Goal: Task Accomplishment & Management: Manage account settings

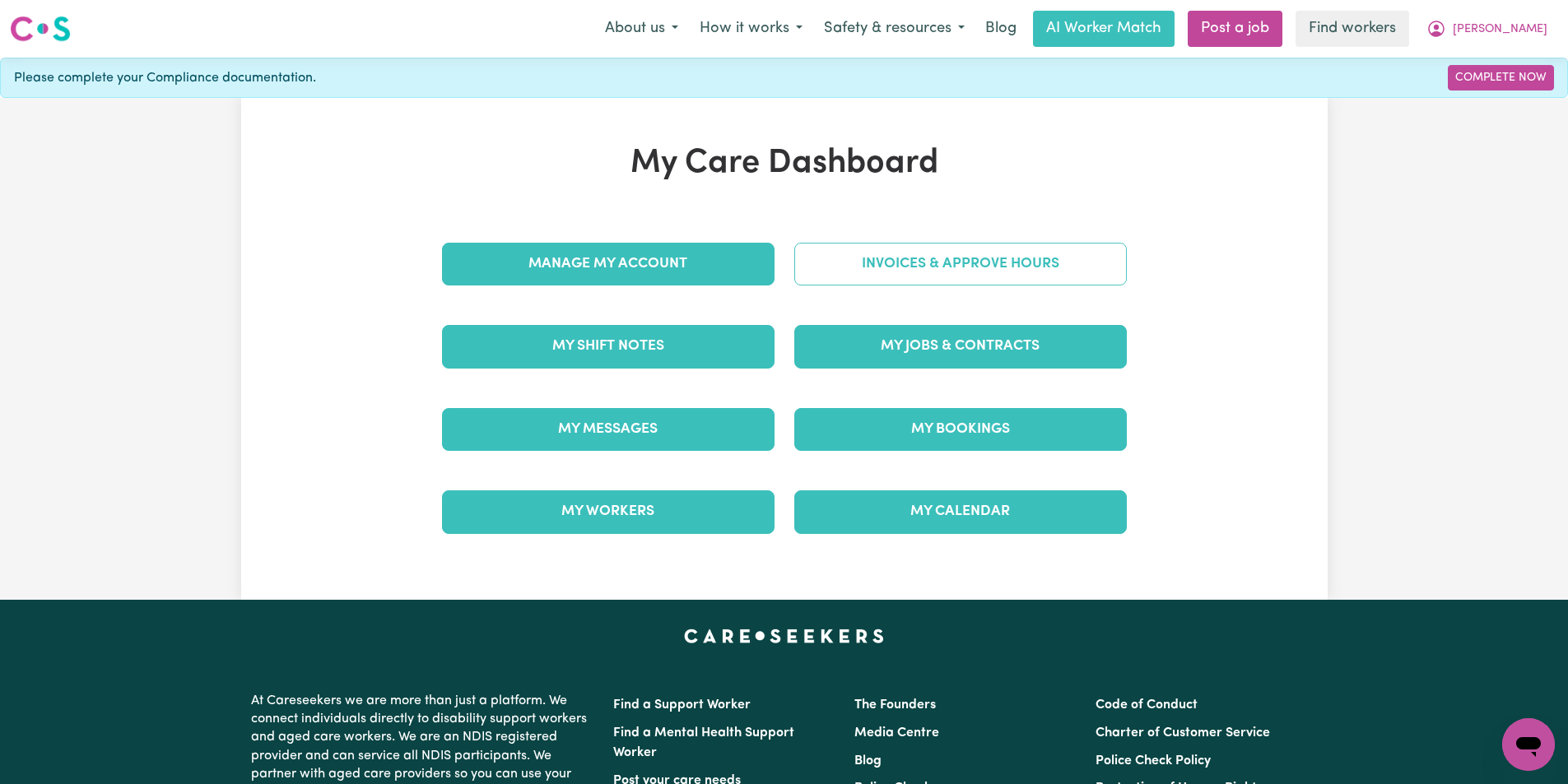
click at [947, 254] on link "Invoices & Approve Hours" at bounding box center [960, 264] width 332 height 43
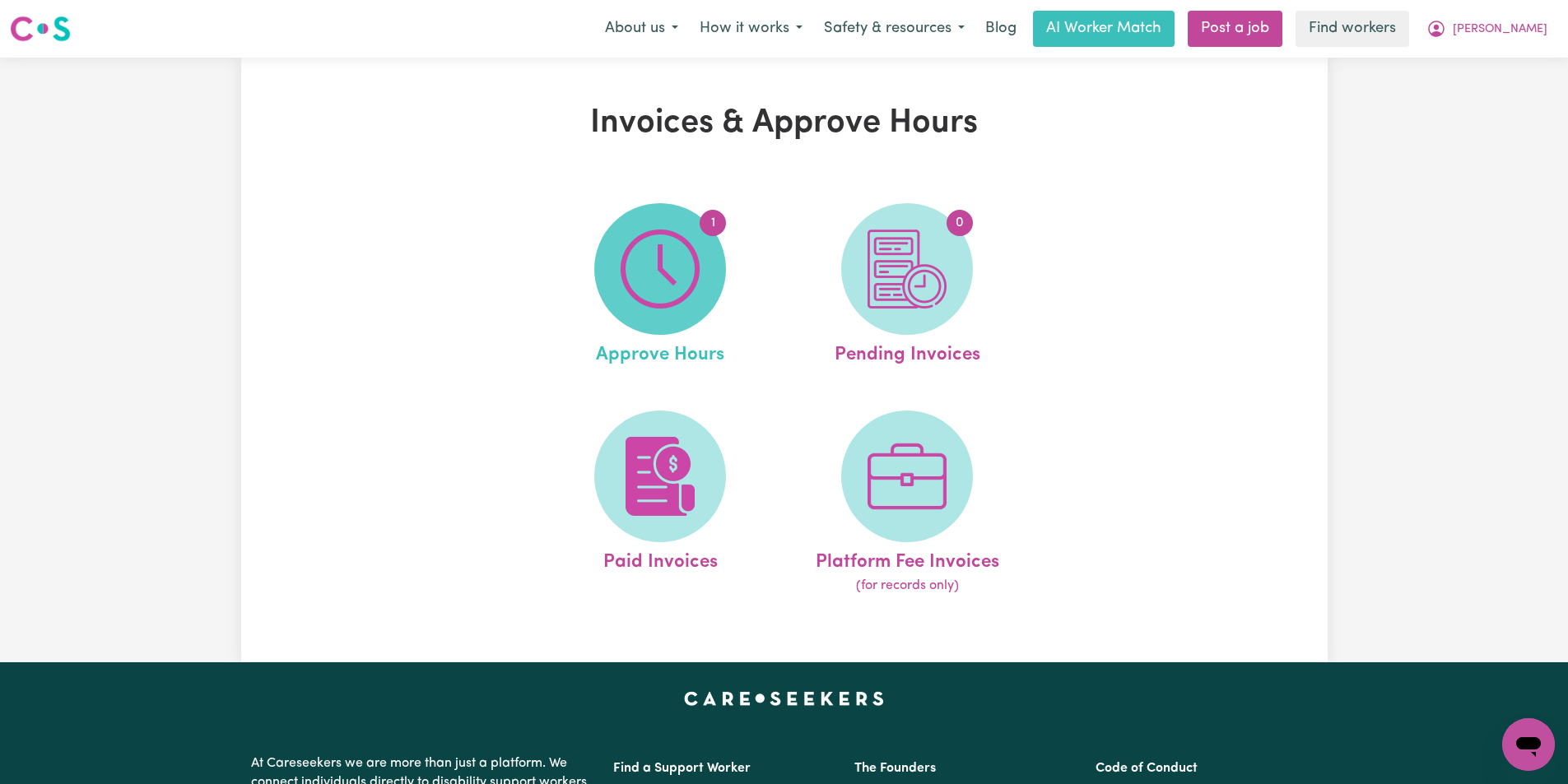
click at [700, 296] on img at bounding box center [660, 269] width 79 height 79
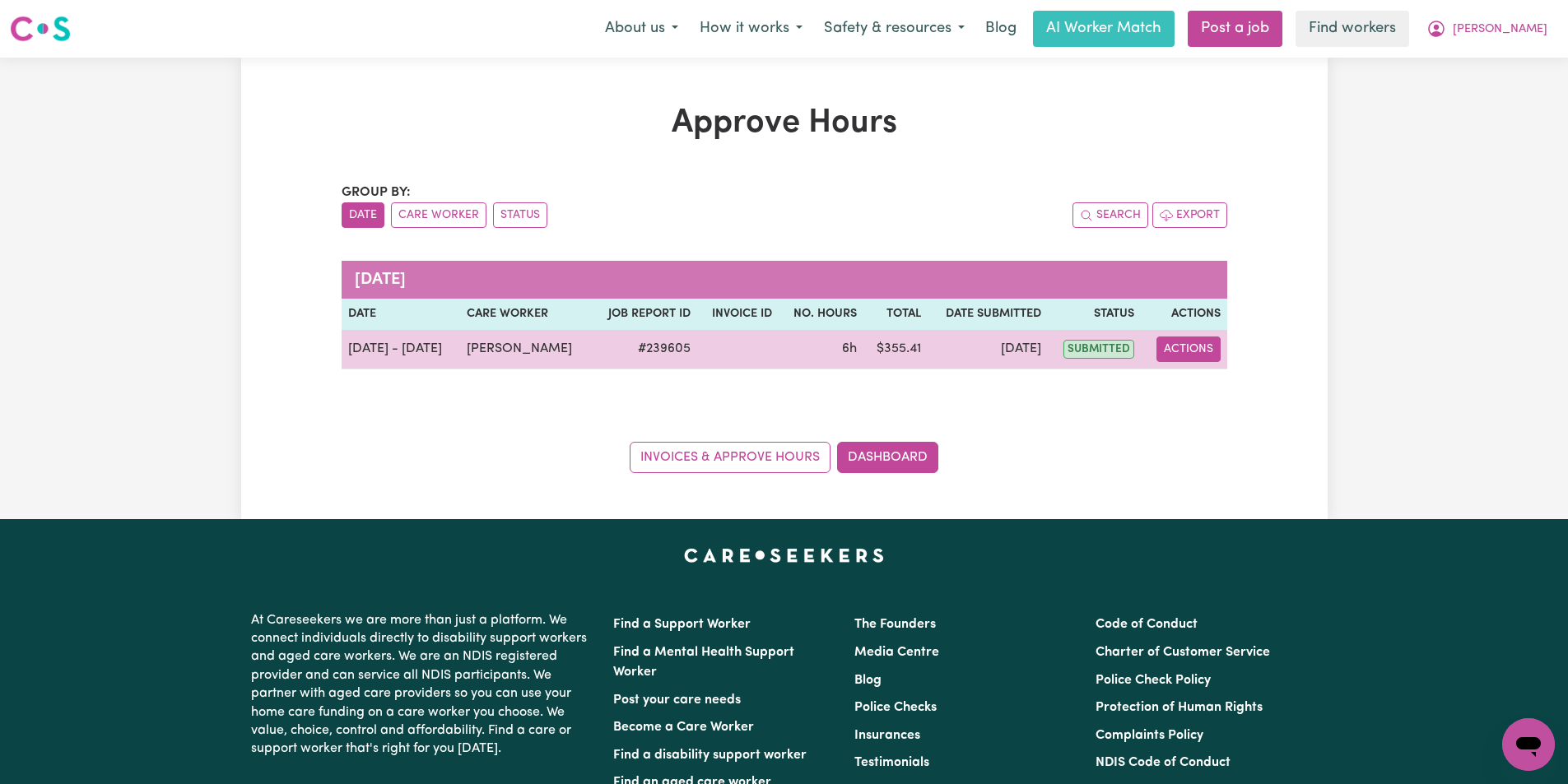
click at [1188, 346] on button "Actions" at bounding box center [1188, 349] width 65 height 25
click at [1100, 348] on span "submitted" at bounding box center [1098, 349] width 71 height 19
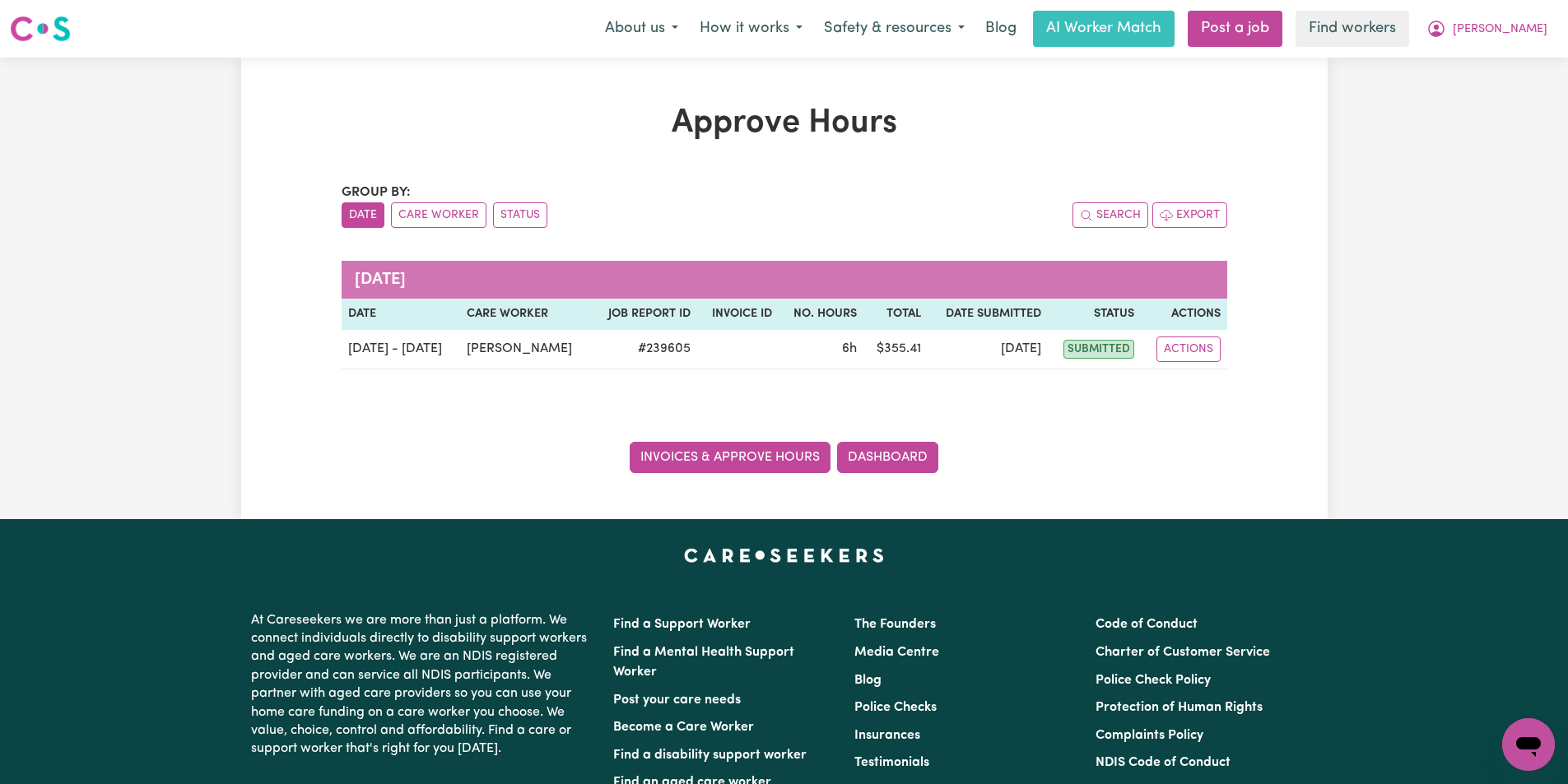
click at [736, 472] on link "Invoices & Approve Hours" at bounding box center [730, 457] width 201 height 31
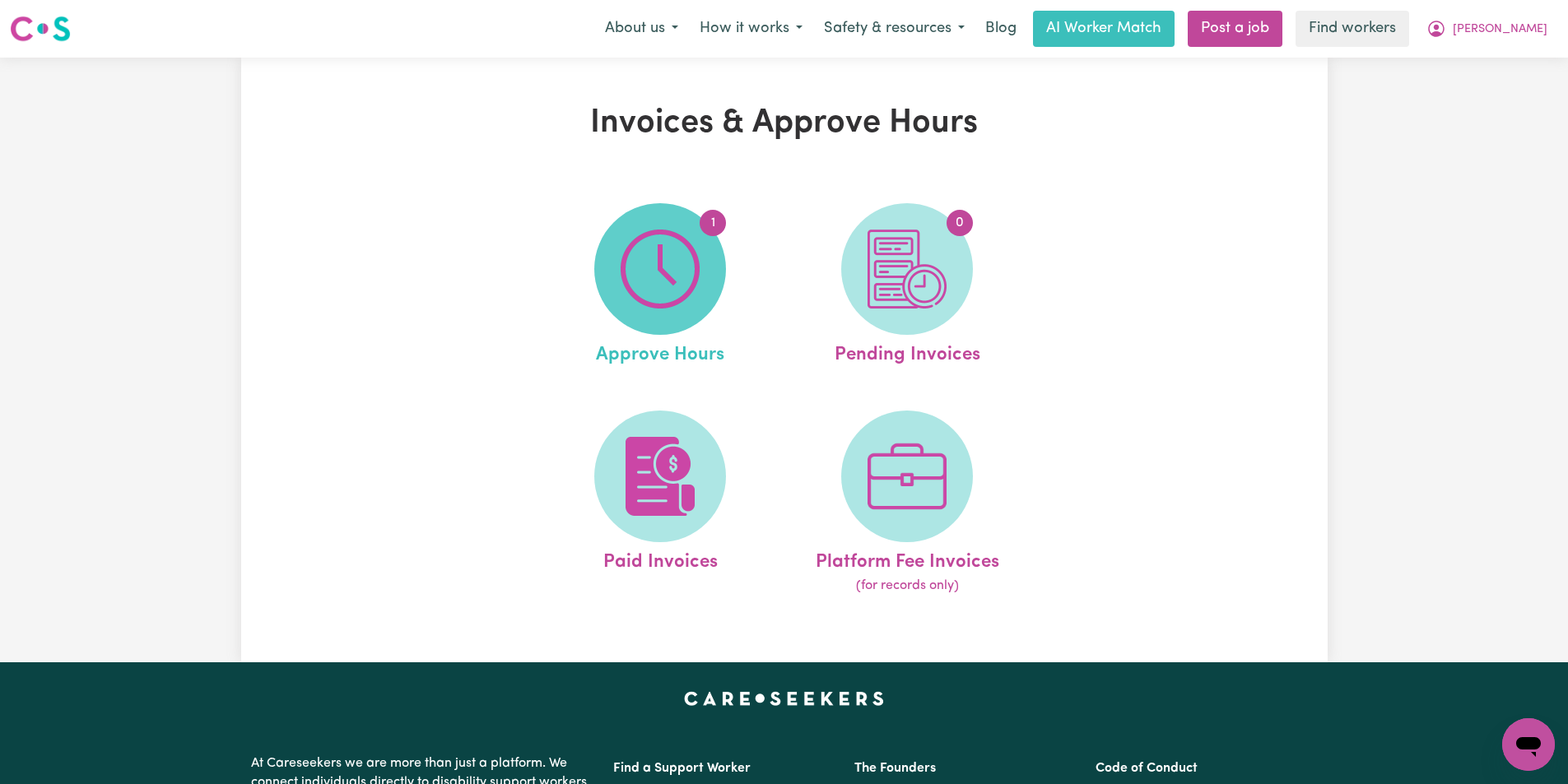
click at [707, 311] on span "1" at bounding box center [660, 269] width 132 height 132
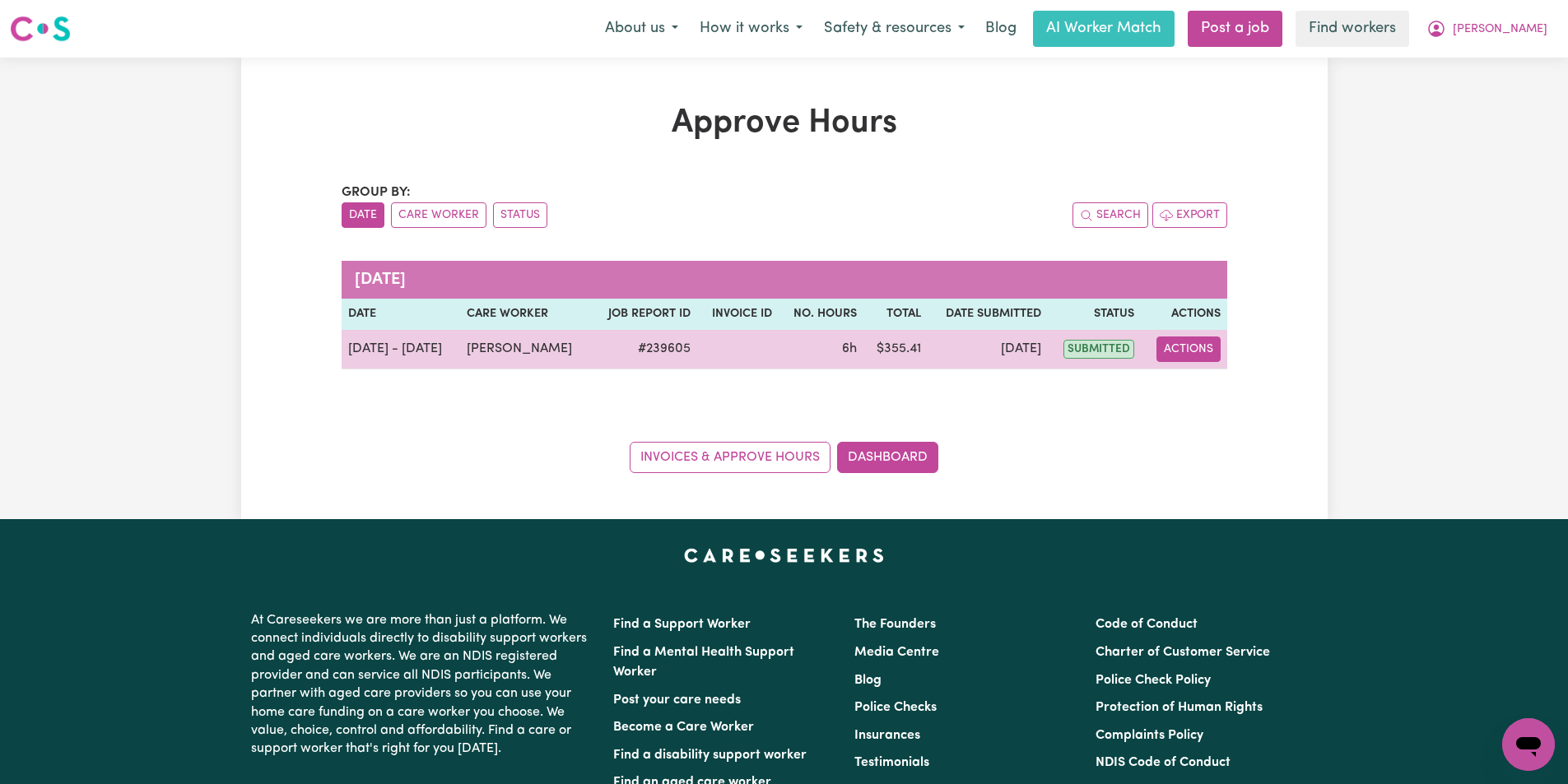
click at [1176, 353] on button "Actions" at bounding box center [1188, 349] width 65 height 25
click at [1185, 385] on link "View Job Report" at bounding box center [1228, 387] width 140 height 33
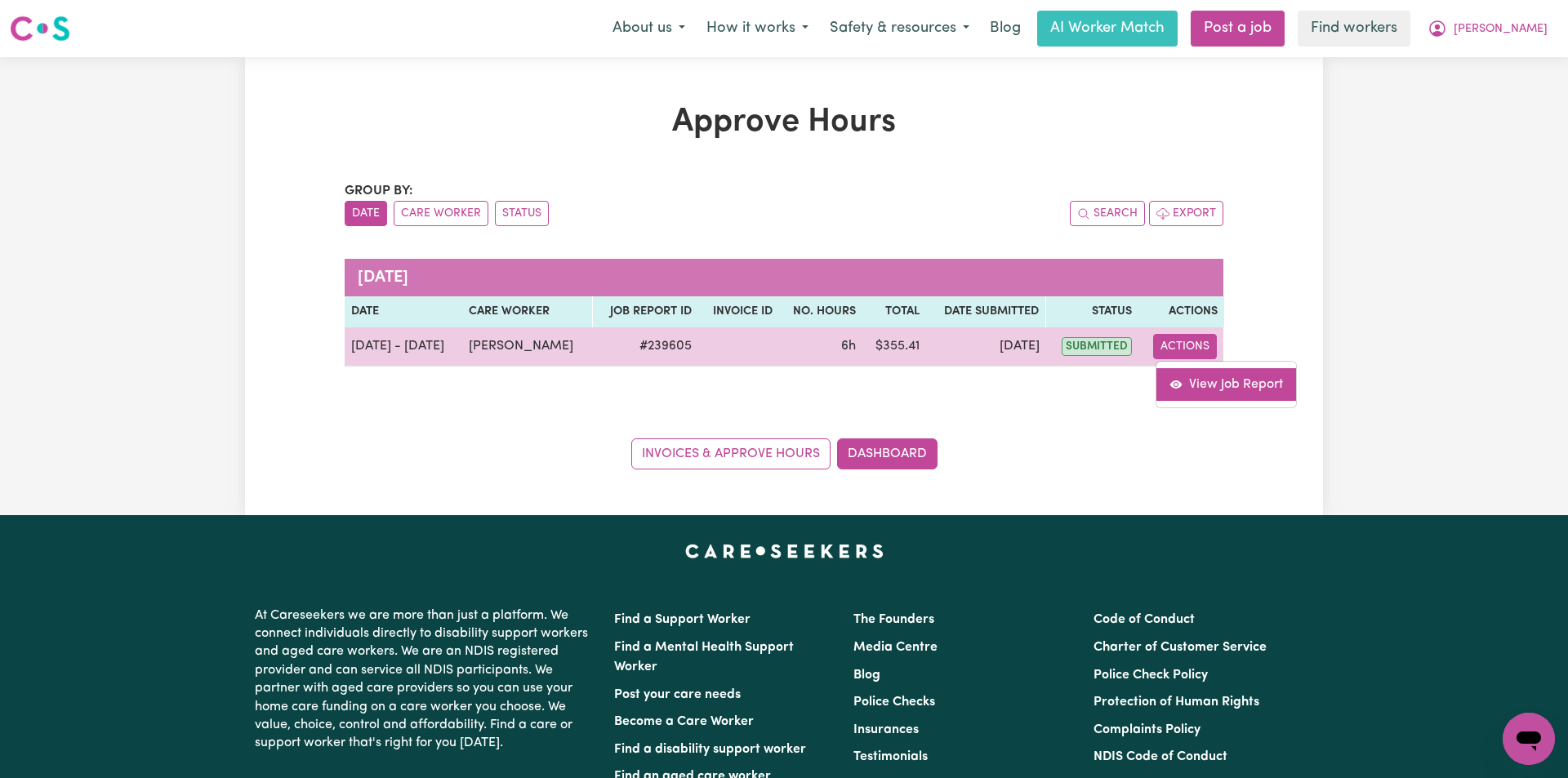
select select "pm"
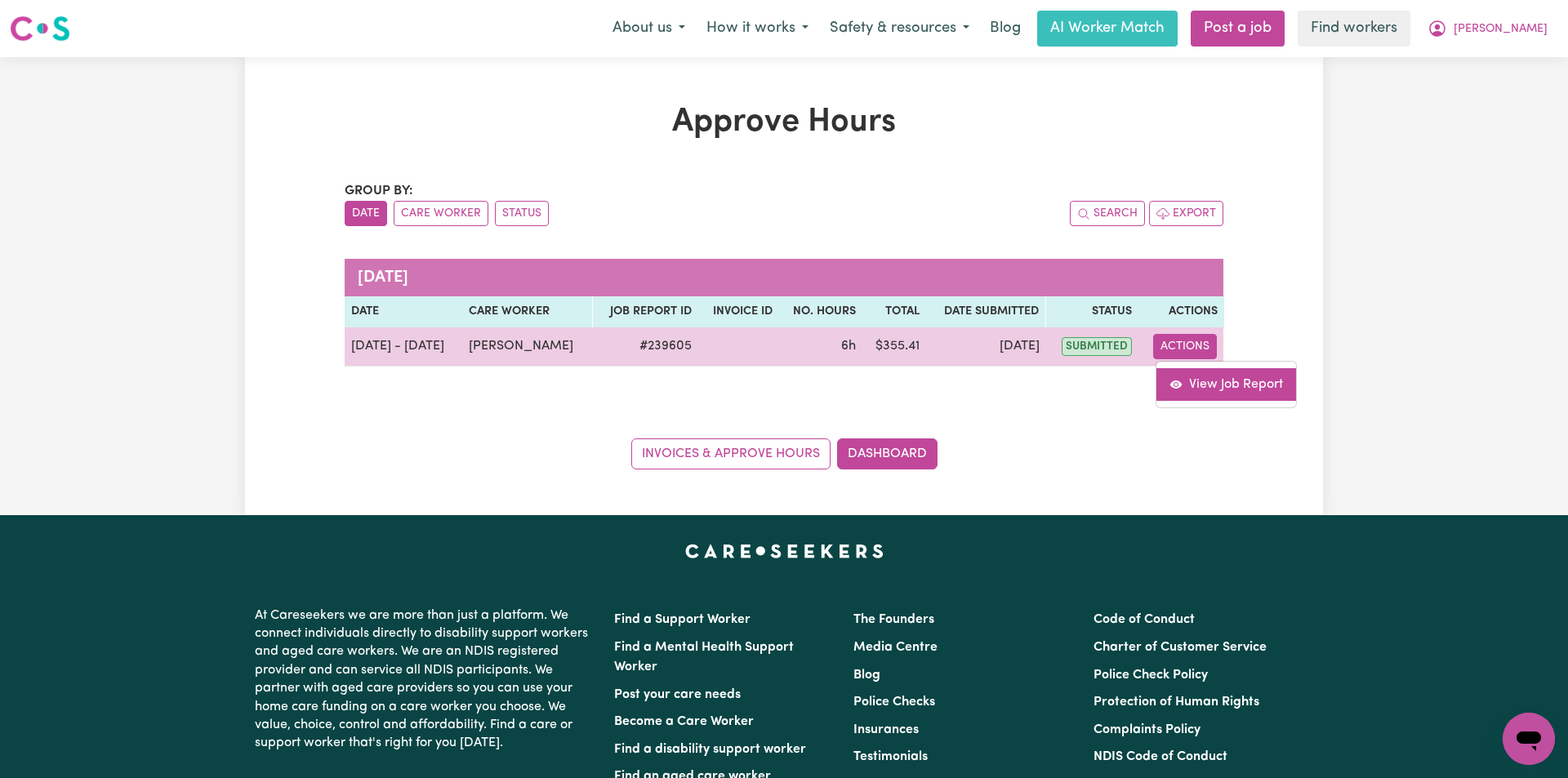
select select "pm"
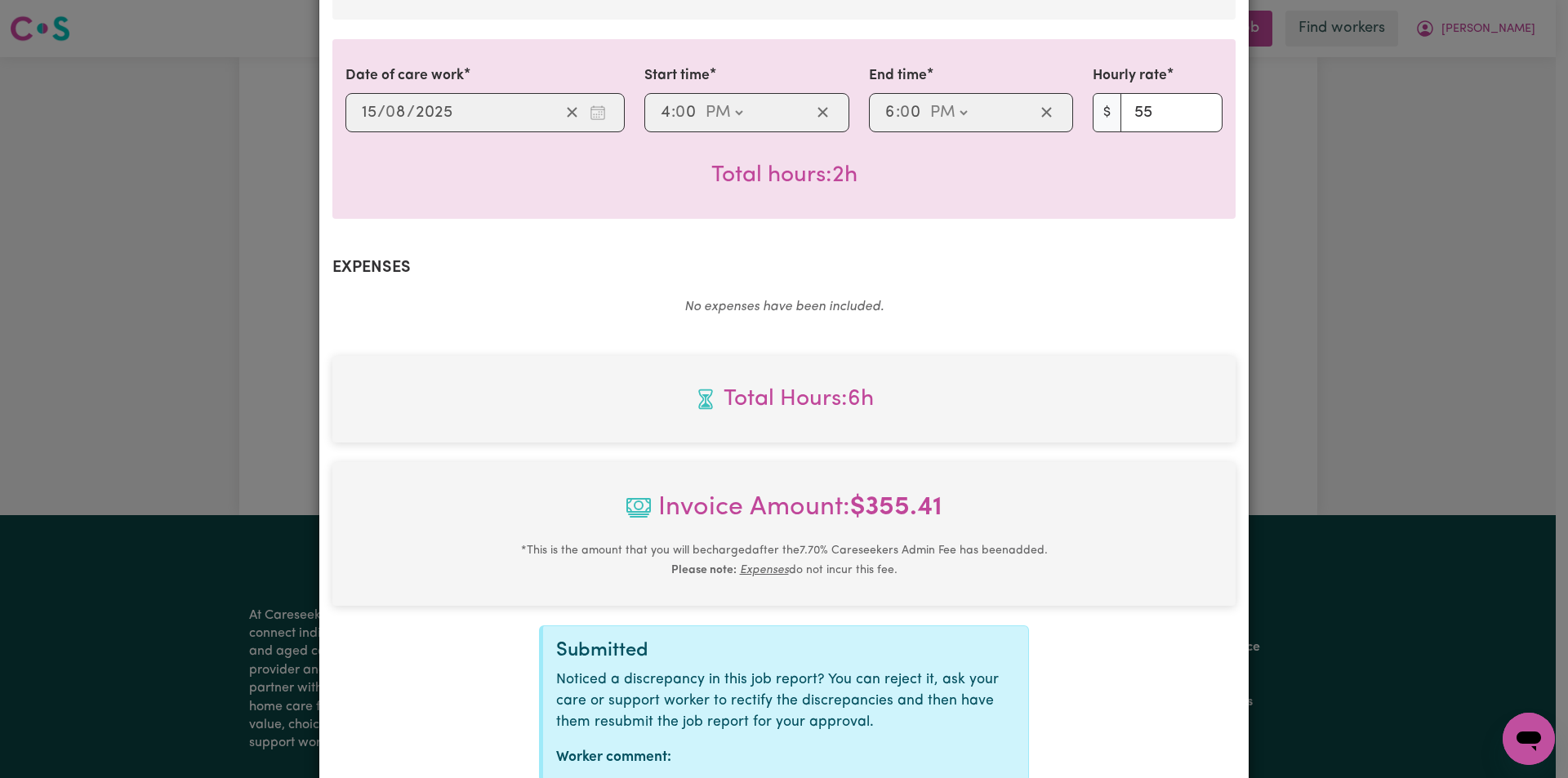
scroll to position [902, 0]
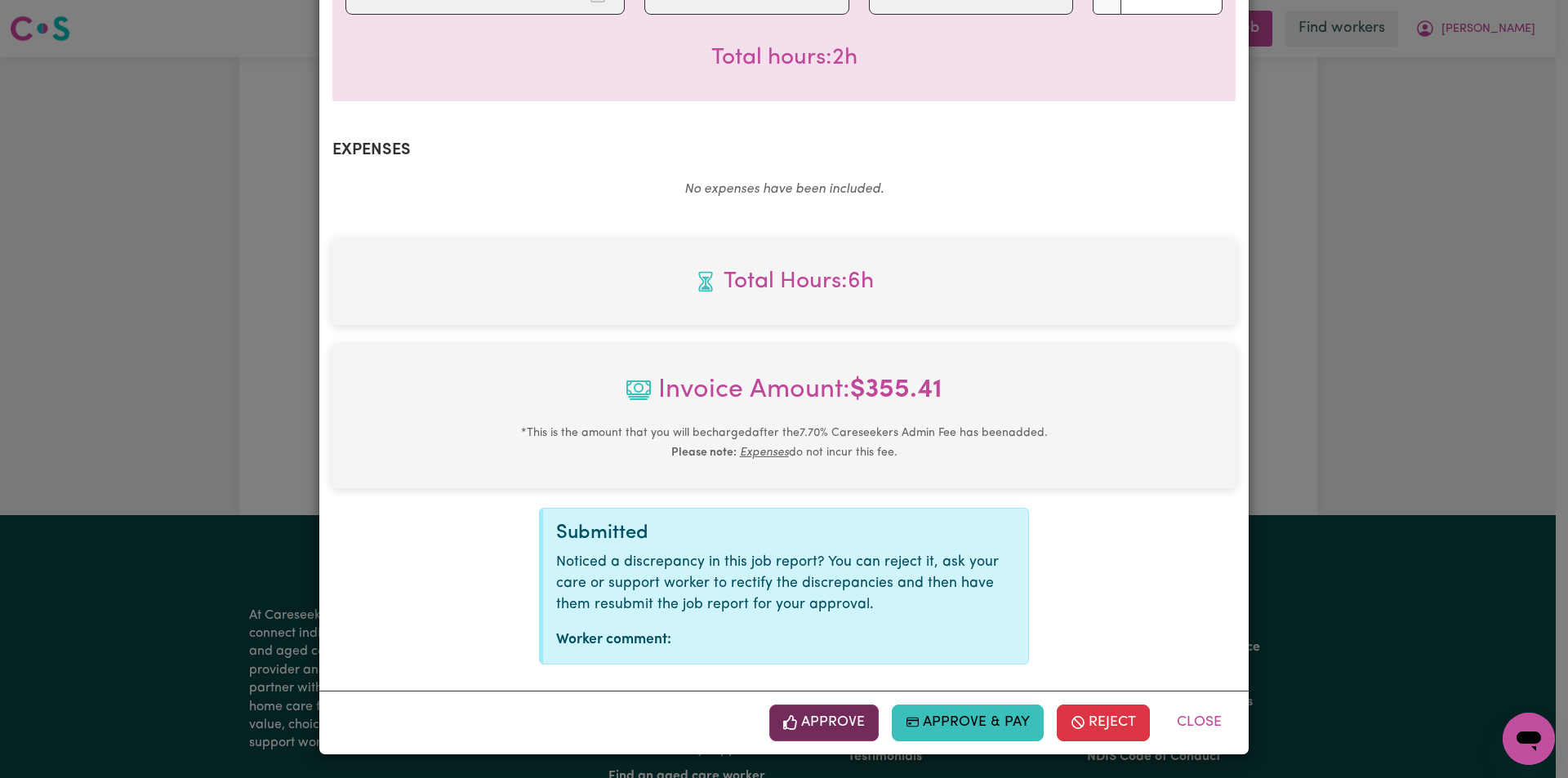
click at [845, 722] on button "Approve" at bounding box center [824, 722] width 110 height 36
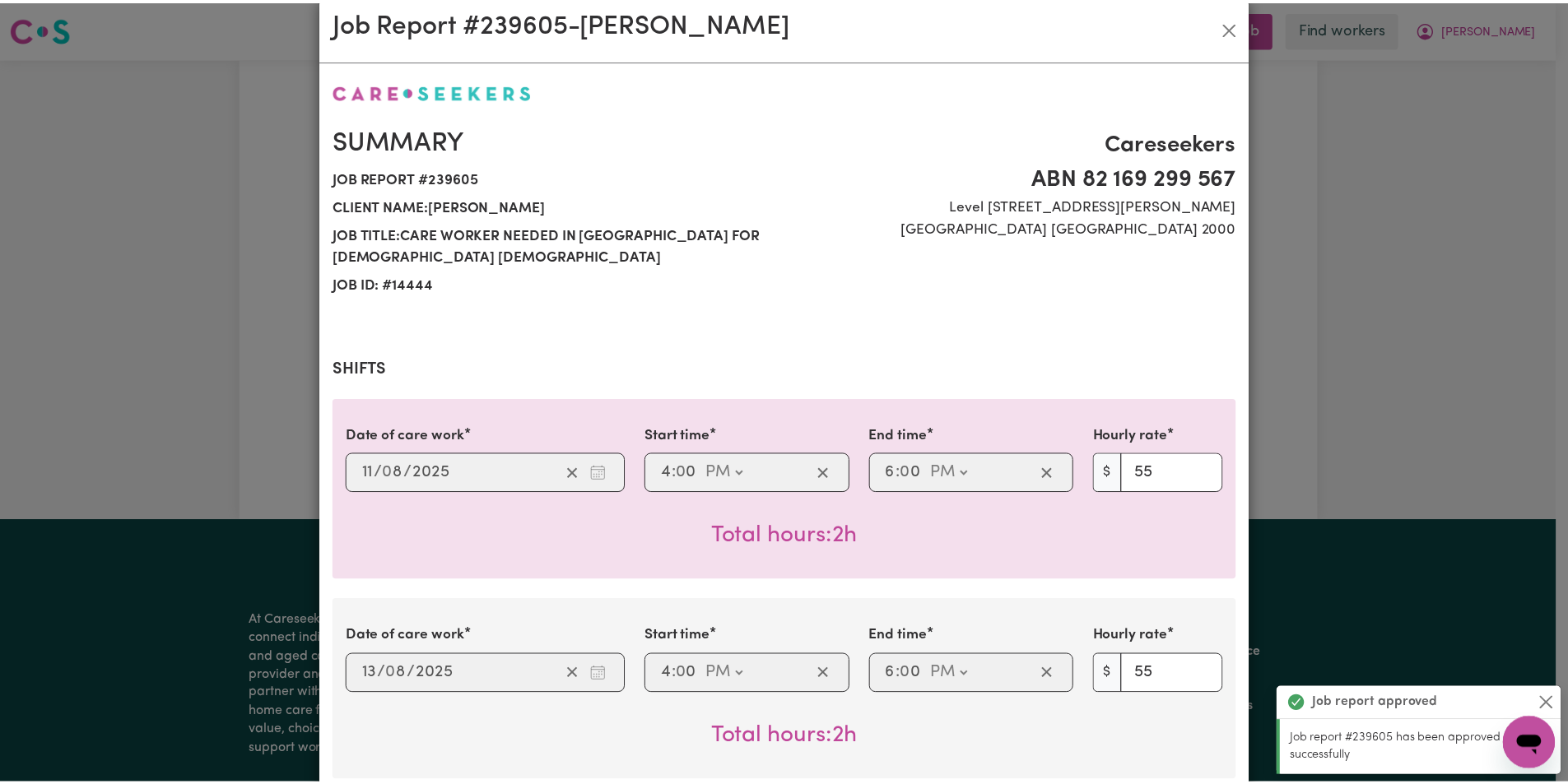
scroll to position [0, 0]
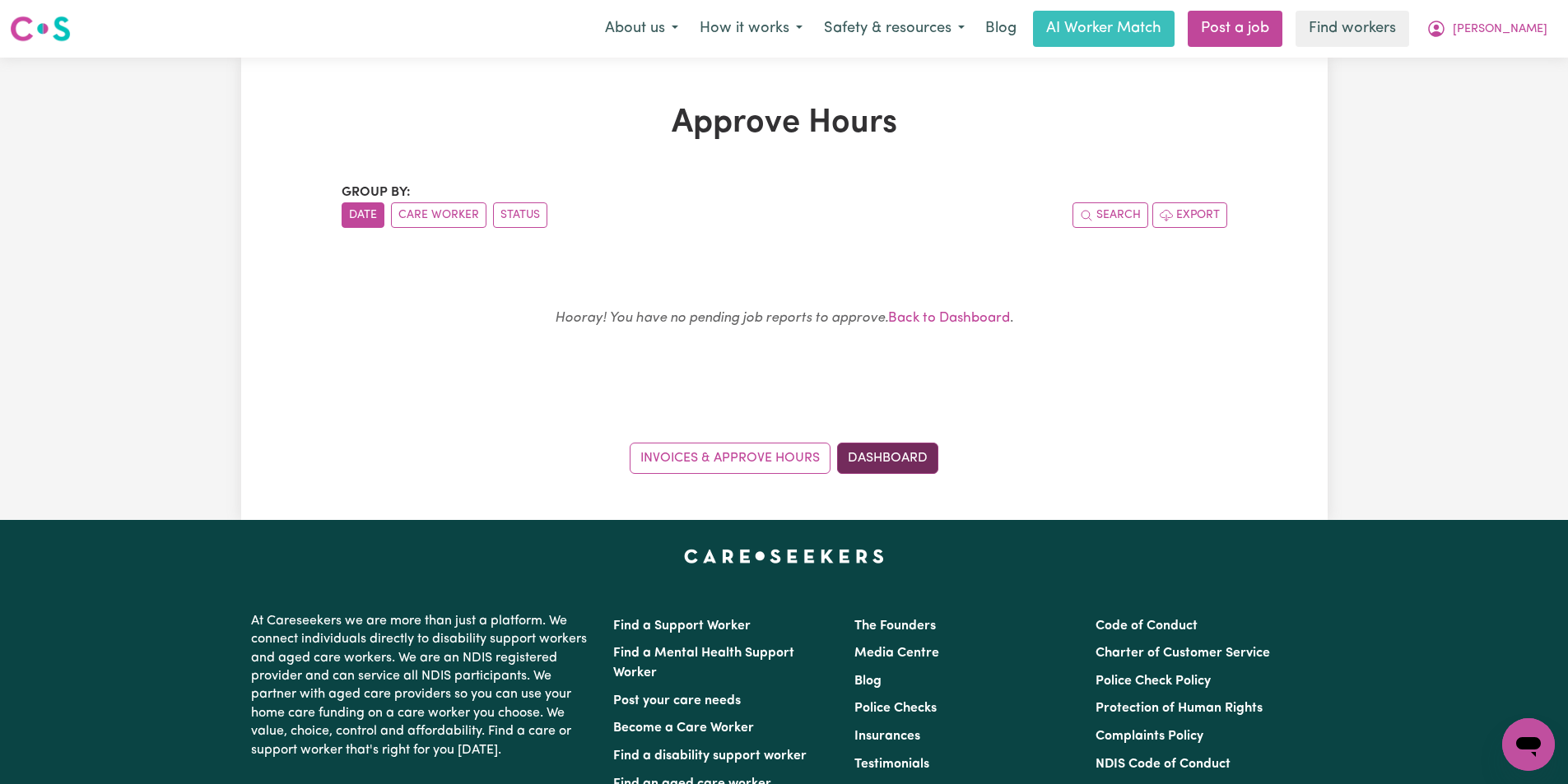
click at [913, 443] on link "Dashboard" at bounding box center [888, 457] width 101 height 31
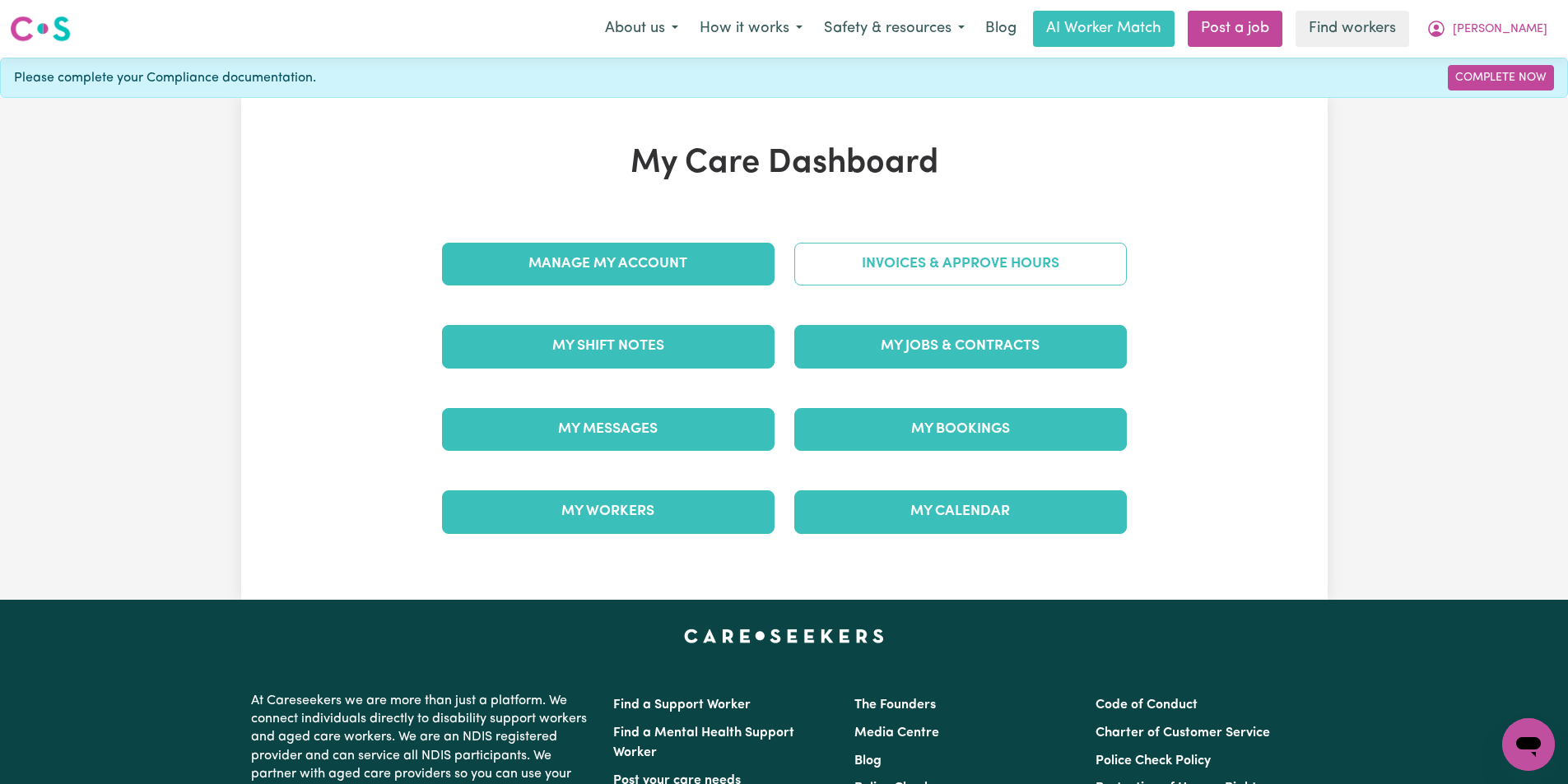
click at [897, 266] on link "Invoices & Approve Hours" at bounding box center [960, 264] width 332 height 43
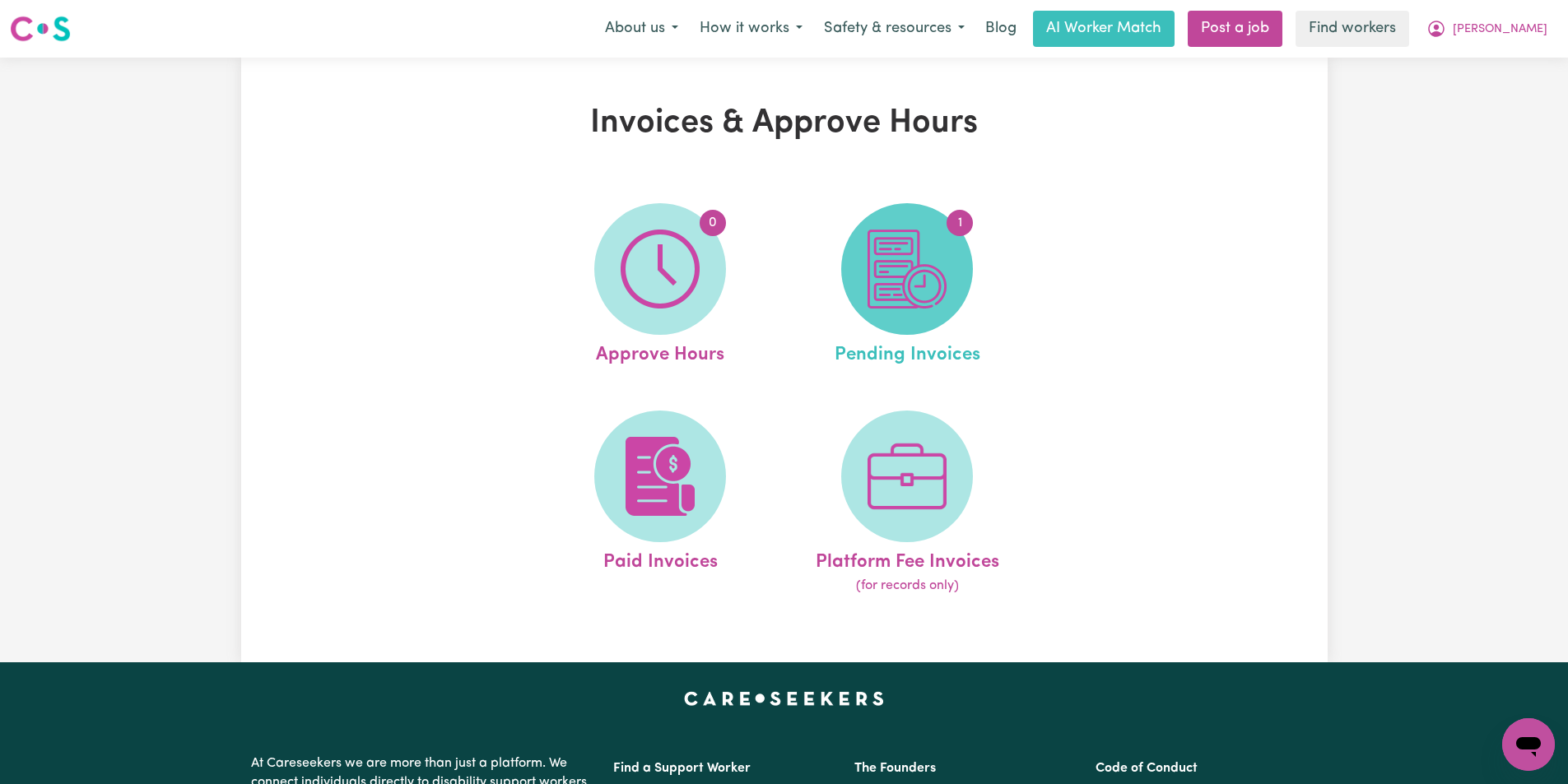
click at [927, 277] on img at bounding box center [907, 269] width 79 height 79
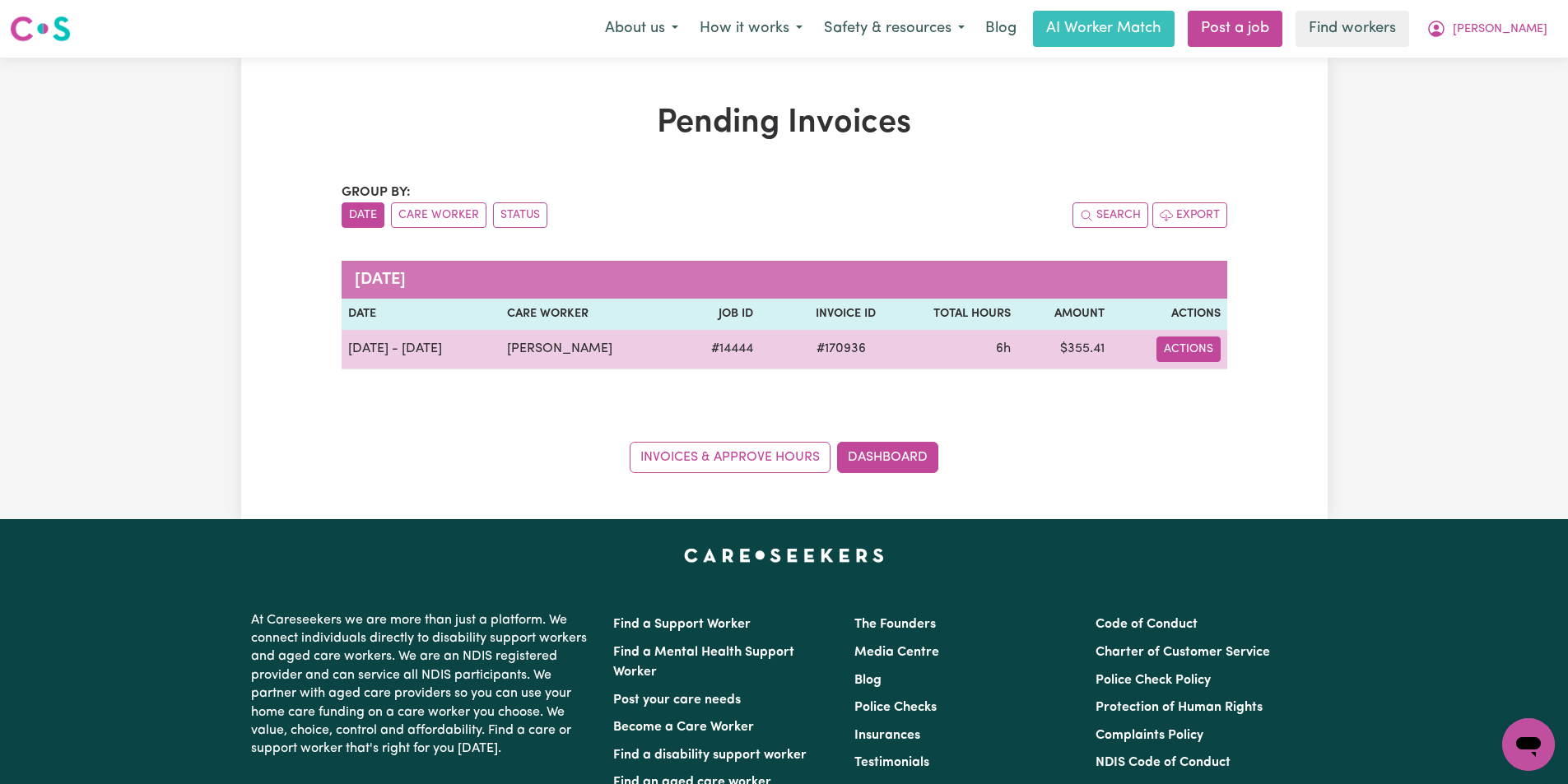
click at [1168, 352] on button "Actions" at bounding box center [1188, 349] width 65 height 25
click at [1207, 395] on link "Download Invoice" at bounding box center [1234, 387] width 151 height 33
